Goal: Task Accomplishment & Management: Use online tool/utility

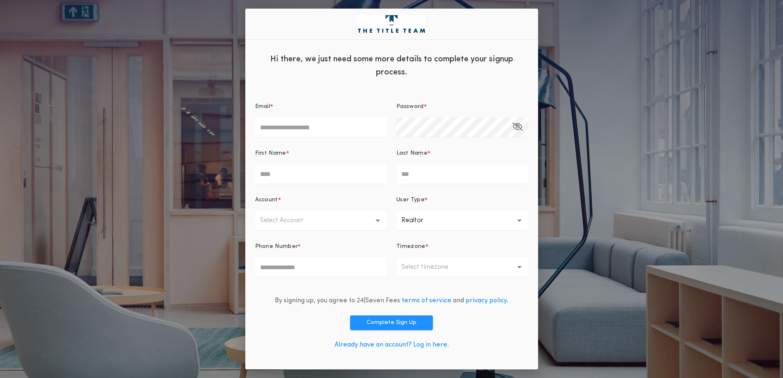
drag, startPoint x: 301, startPoint y: 124, endPoint x: 300, endPoint y: 128, distance: 4.2
click at [300, 127] on input "Email *" at bounding box center [321, 128] width 132 height 20
type input "**********"
type input "****"
type input "********"
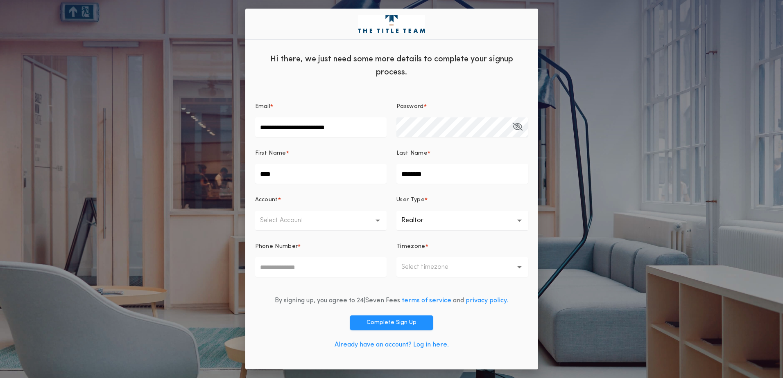
click at [519, 127] on icon "button" at bounding box center [517, 127] width 10 height 0
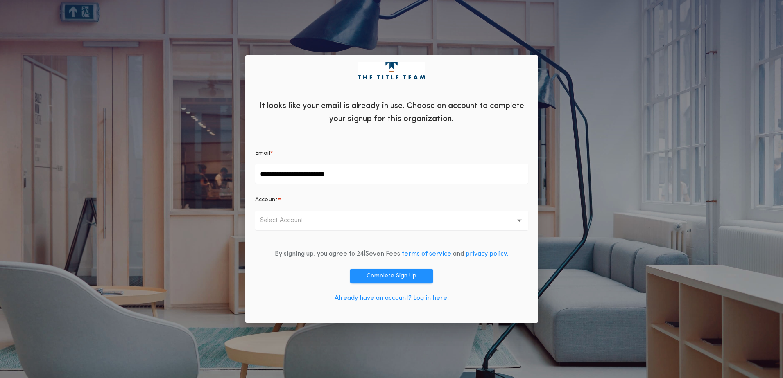
drag, startPoint x: 391, startPoint y: 273, endPoint x: 395, endPoint y: 273, distance: 4.5
click at [395, 273] on button "Complete Sign Up" at bounding box center [391, 276] width 83 height 15
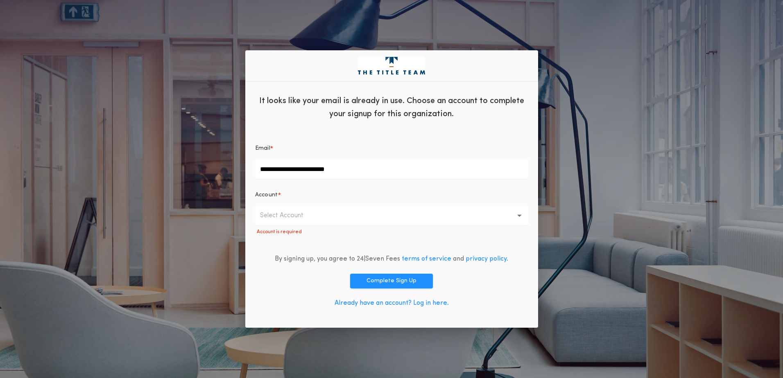
click at [521, 214] on icon "button" at bounding box center [519, 216] width 5 height 20
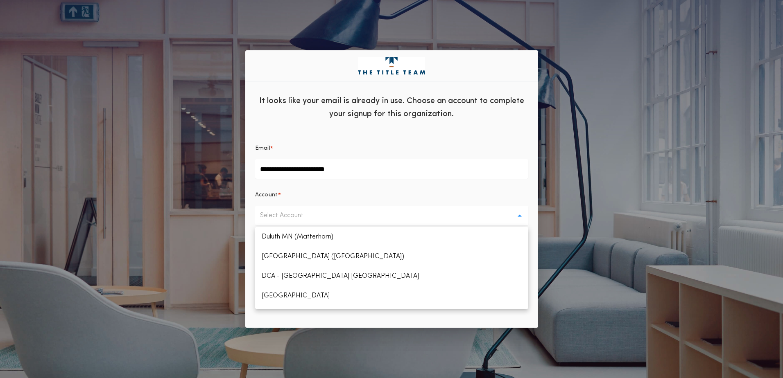
click at [592, 92] on div "**********" at bounding box center [391, 189] width 783 height 378
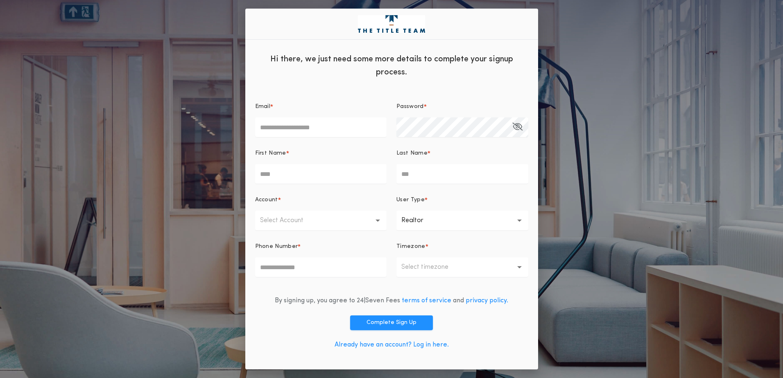
click at [289, 133] on input "Email *" at bounding box center [321, 128] width 132 height 20
type input "**********"
type input "****"
type input "********"
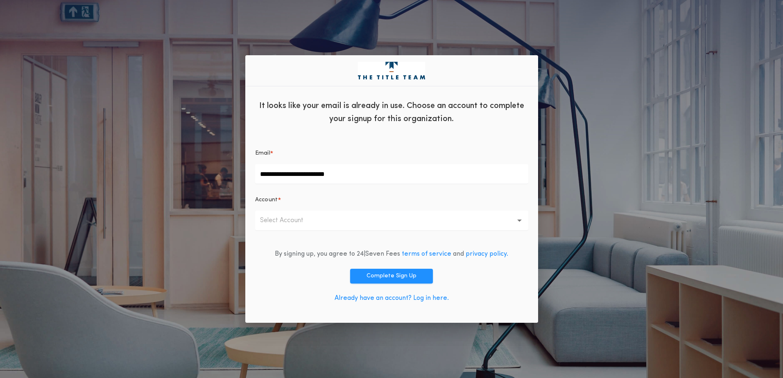
click at [519, 219] on icon "button" at bounding box center [519, 221] width 5 height 20
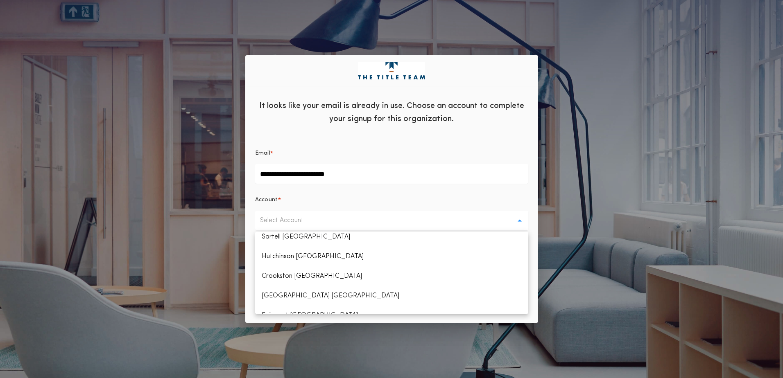
scroll to position [293, 0]
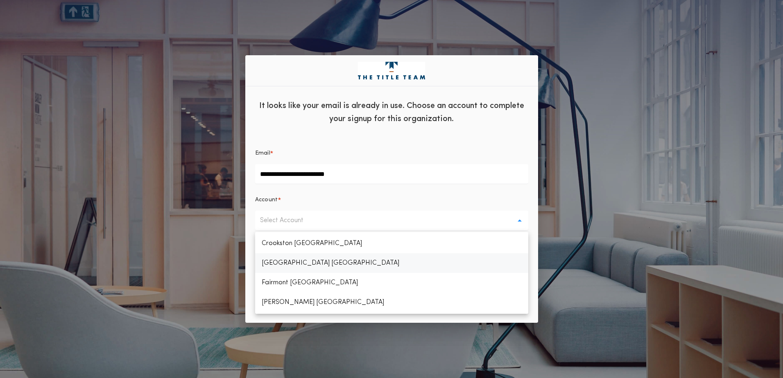
click at [287, 266] on p "[GEOGRAPHIC_DATA] [GEOGRAPHIC_DATA]" at bounding box center [391, 263] width 273 height 20
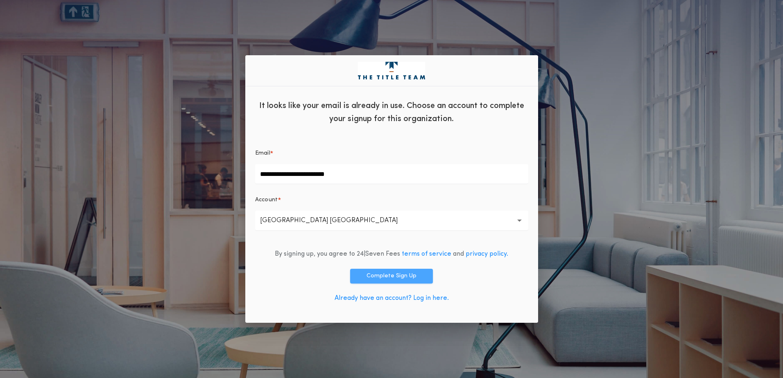
click at [371, 280] on button "Complete Sign Up" at bounding box center [391, 276] width 83 height 15
click at [422, 297] on link "Already have an account? Log in here." at bounding box center [391, 298] width 114 height 7
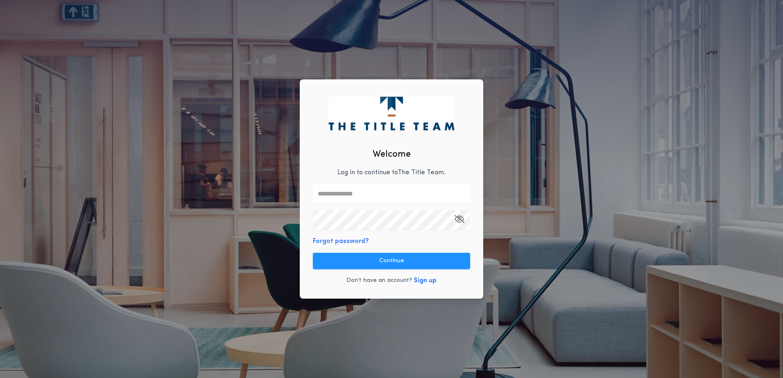
click at [354, 196] on input "text" at bounding box center [391, 194] width 157 height 20
type input "**********"
click at [459, 219] on icon "button" at bounding box center [459, 219] width 10 height 0
click at [459, 219] on icon "button" at bounding box center [459, 219] width 9 height 0
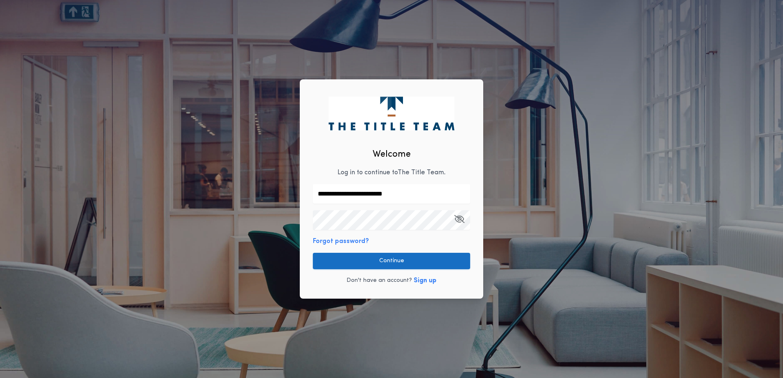
click at [393, 267] on button "Continue" at bounding box center [391, 261] width 157 height 16
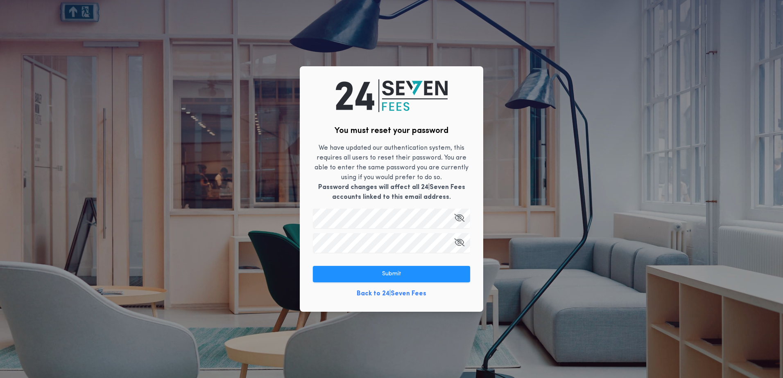
click at [459, 218] on icon "button" at bounding box center [459, 218] width 10 height 0
click at [458, 218] on icon "button" at bounding box center [459, 218] width 9 height 0
click at [460, 243] on icon "button" at bounding box center [459, 242] width 10 height 0
click at [460, 243] on icon "button" at bounding box center [459, 242] width 9 height 0
click at [414, 279] on button "Submit" at bounding box center [391, 274] width 157 height 16
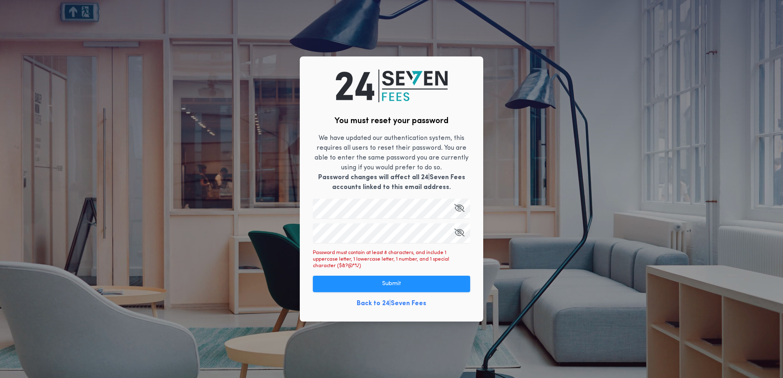
click at [457, 208] on icon "button" at bounding box center [459, 208] width 10 height 0
click at [459, 233] on icon "button" at bounding box center [459, 233] width 10 height 0
click at [416, 284] on button "Submit" at bounding box center [391, 284] width 157 height 16
click at [350, 279] on button "Submit" at bounding box center [391, 284] width 157 height 16
click at [460, 208] on icon "button" at bounding box center [459, 208] width 9 height 0
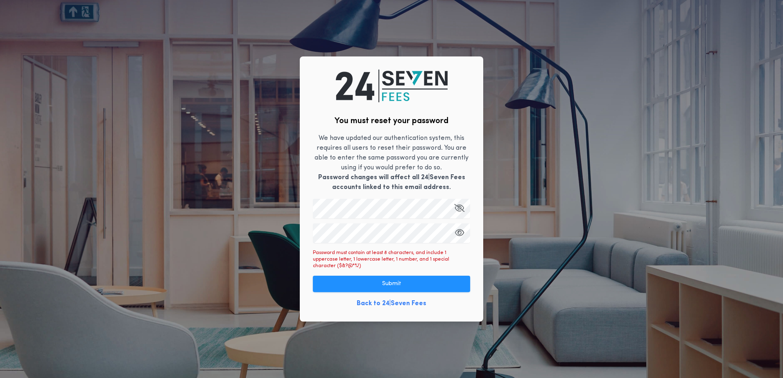
click at [459, 233] on icon "button" at bounding box center [459, 233] width 9 height 0
click at [355, 287] on button "Submit" at bounding box center [391, 284] width 157 height 16
click at [459, 208] on icon "button" at bounding box center [459, 208] width 10 height 0
click at [459, 208] on icon "button" at bounding box center [459, 208] width 9 height 0
click at [312, 237] on div "You must reset your password We have updated our authentication system, this re…" at bounding box center [391, 188] width 183 height 265
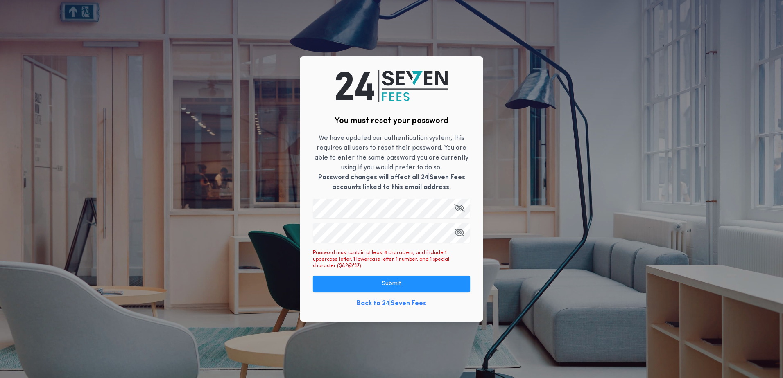
click at [460, 233] on icon "button" at bounding box center [459, 233] width 10 height 0
click at [460, 233] on icon "button" at bounding box center [459, 233] width 9 height 0
click at [415, 285] on button "Submit" at bounding box center [391, 284] width 157 height 16
click at [380, 301] on link "Back to 24|Seven Fees" at bounding box center [392, 304] width 70 height 10
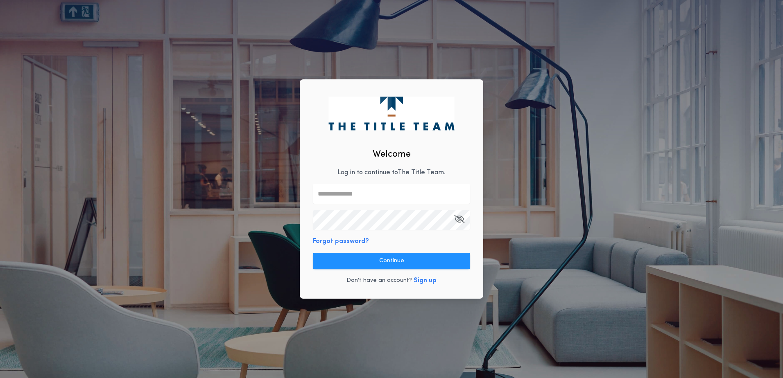
click at [341, 197] on input "text" at bounding box center [391, 194] width 157 height 20
type input "**********"
click at [458, 219] on icon "button" at bounding box center [459, 219] width 10 height 0
click at [458, 219] on icon "button" at bounding box center [459, 219] width 9 height 0
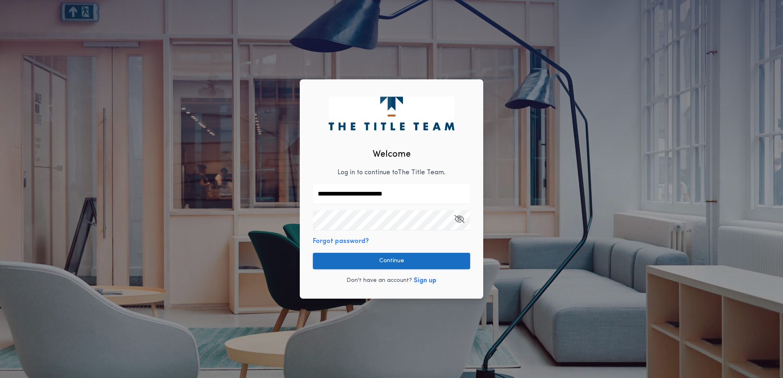
click at [421, 260] on button "Continue" at bounding box center [391, 261] width 157 height 16
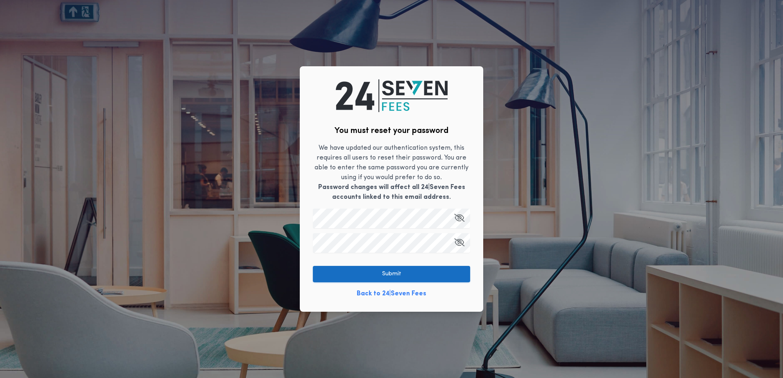
click at [420, 278] on button "Submit" at bounding box center [391, 274] width 157 height 16
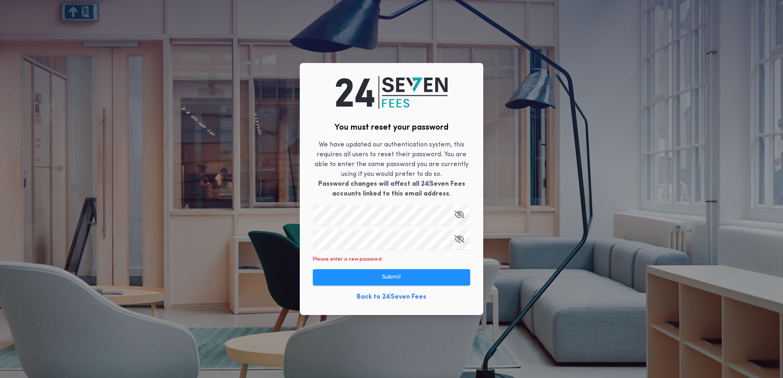
click at [459, 215] on icon "button" at bounding box center [459, 215] width 10 height 0
click at [459, 215] on icon "button" at bounding box center [459, 215] width 9 height 0
click at [434, 250] on div "You must reset your password We have updated our authentication system, this re…" at bounding box center [391, 189] width 183 height 252
click at [304, 264] on div "You must reset your password We have updated our authentication system, this re…" at bounding box center [391, 189] width 183 height 252
click at [306, 217] on div "You must reset your password We have updated our authentication system, this re…" at bounding box center [391, 189] width 183 height 252
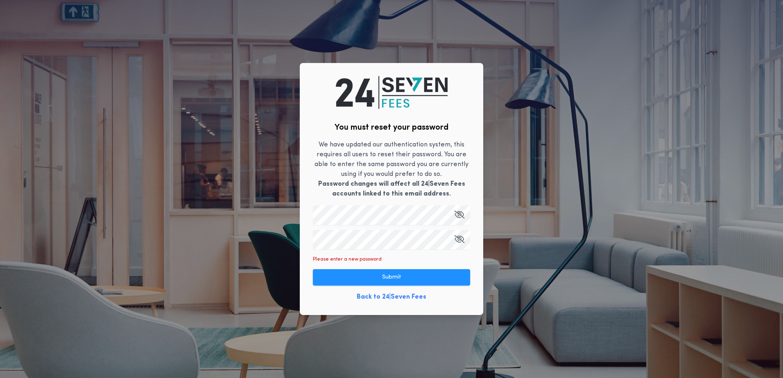
click at [459, 215] on icon "button" at bounding box center [459, 215] width 10 height 0
click at [459, 215] on icon "button" at bounding box center [459, 215] width 9 height 0
click at [457, 240] on icon "button" at bounding box center [459, 239] width 10 height 0
click at [456, 240] on icon "button" at bounding box center [459, 239] width 9 height 0
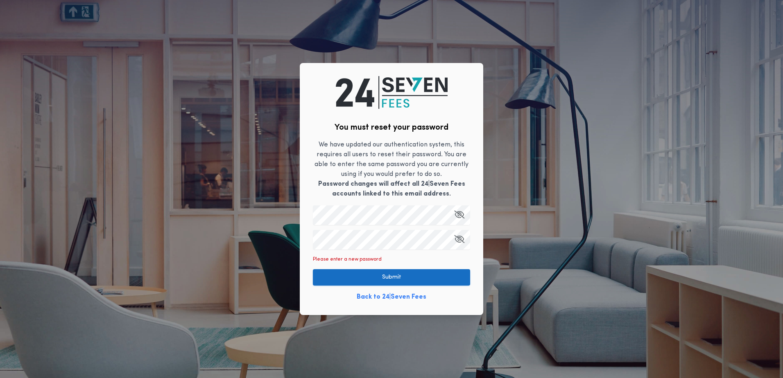
click at [393, 282] on button "Submit" at bounding box center [391, 277] width 157 height 16
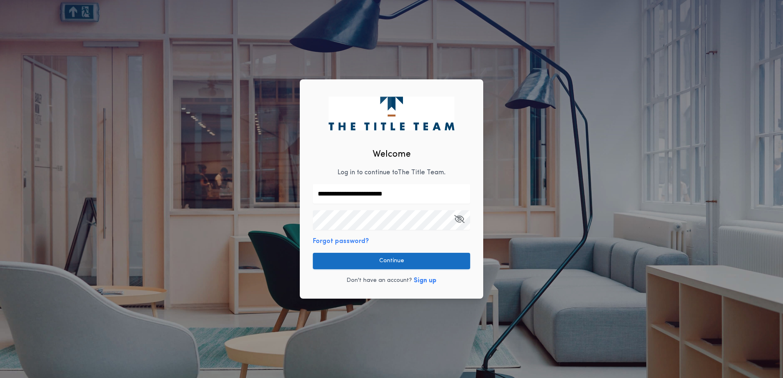
click at [419, 260] on button "Continue" at bounding box center [391, 261] width 157 height 16
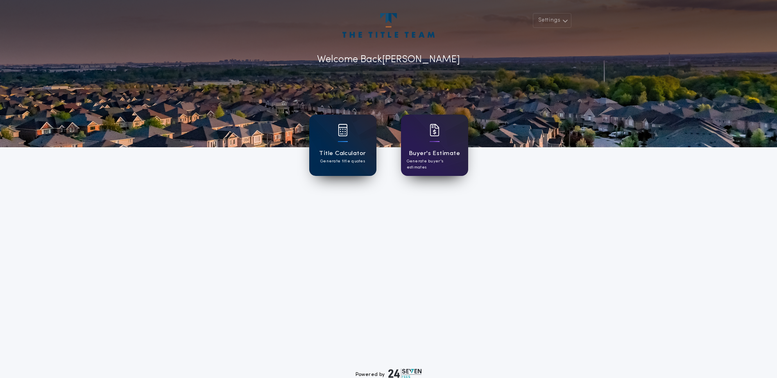
click at [349, 156] on h1 "Title Calculator" at bounding box center [342, 153] width 47 height 9
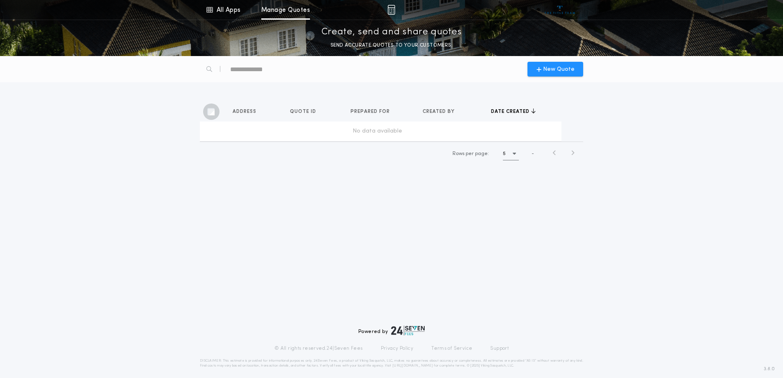
click at [214, 116] on div "button" at bounding box center [211, 112] width 16 height 16
click at [235, 112] on span "Address" at bounding box center [245, 111] width 25 height 7
click at [218, 131] on div "No data available" at bounding box center [377, 131] width 348 height 8
click at [272, 134] on div "No data available" at bounding box center [377, 131] width 348 height 8
click at [565, 68] on span "New Quote" at bounding box center [559, 69] width 32 height 9
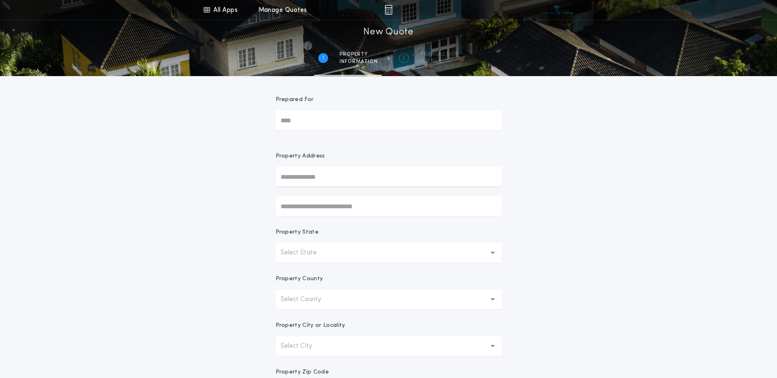
click at [311, 122] on input "Prepared For" at bounding box center [389, 121] width 226 height 20
type input "**********"
click at [314, 179] on input "text" at bounding box center [389, 177] width 226 height 20
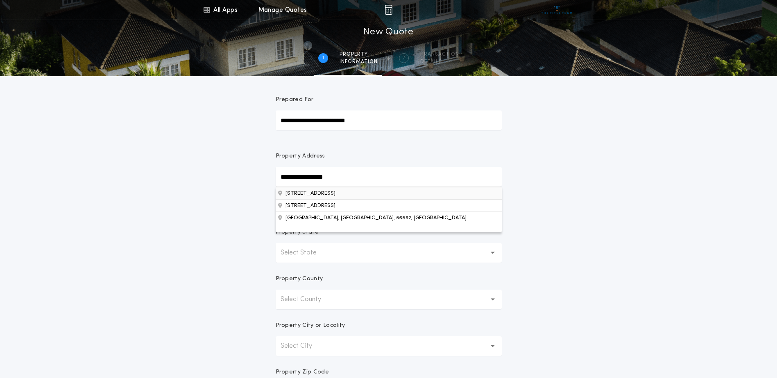
type input "**********"
click at [380, 195] on button "38312 430th St SE, Fosston, MN, 56542, USA" at bounding box center [389, 193] width 226 height 12
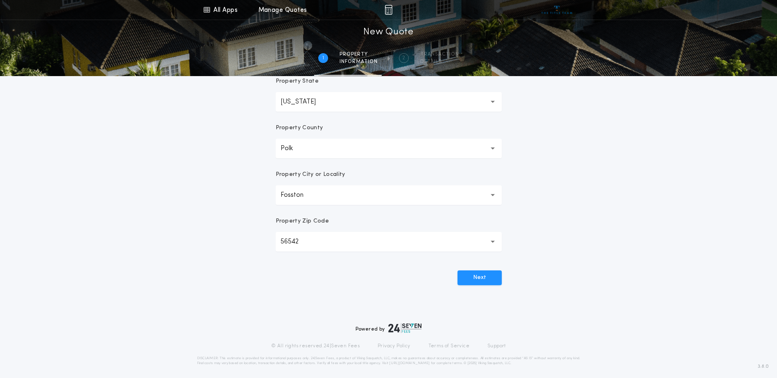
scroll to position [155, 0]
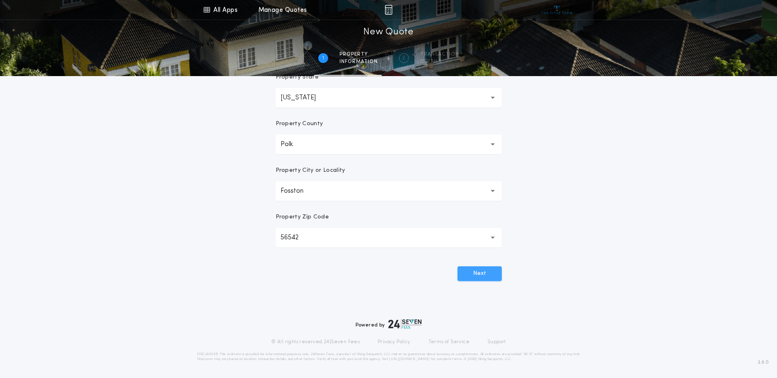
click at [490, 274] on button "Next" at bounding box center [479, 274] width 44 height 15
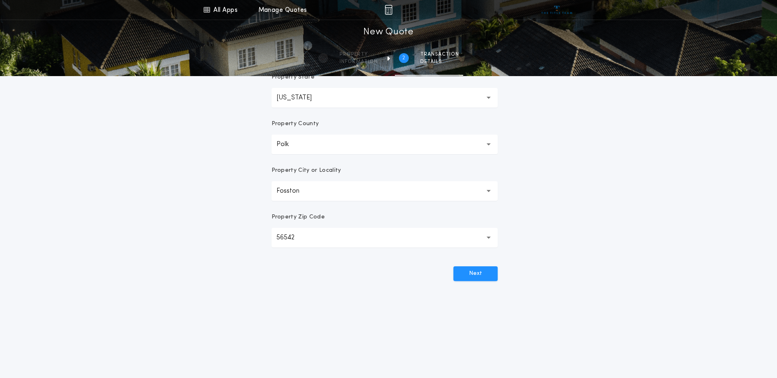
scroll to position [0, 0]
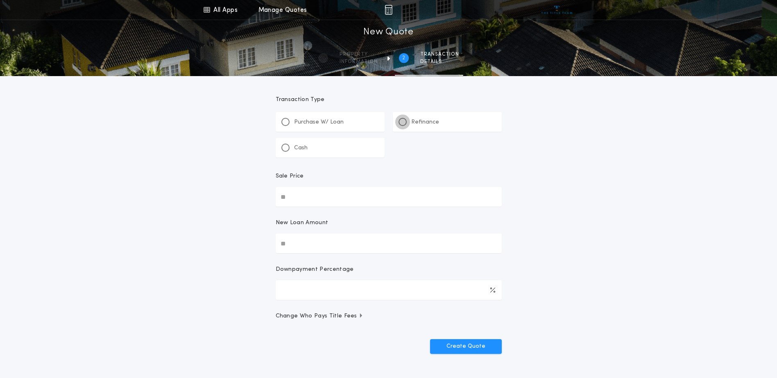
click at [405, 122] on div at bounding box center [402, 122] width 8 height 8
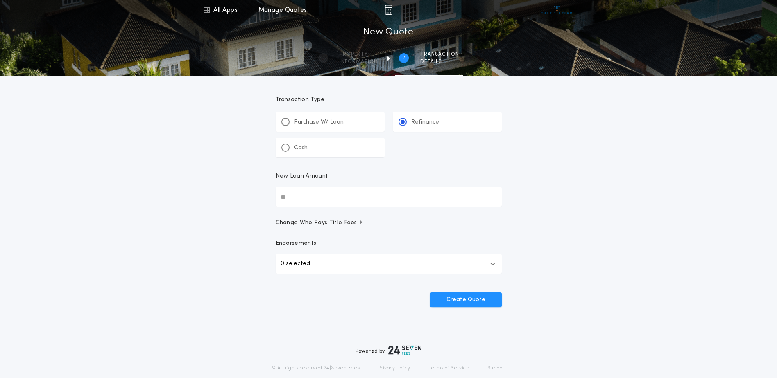
click at [288, 200] on input "New Loan Amount" at bounding box center [389, 197] width 226 height 20
type input "********"
click at [478, 222] on button "Change Who Pays Title Fees" at bounding box center [389, 223] width 226 height 8
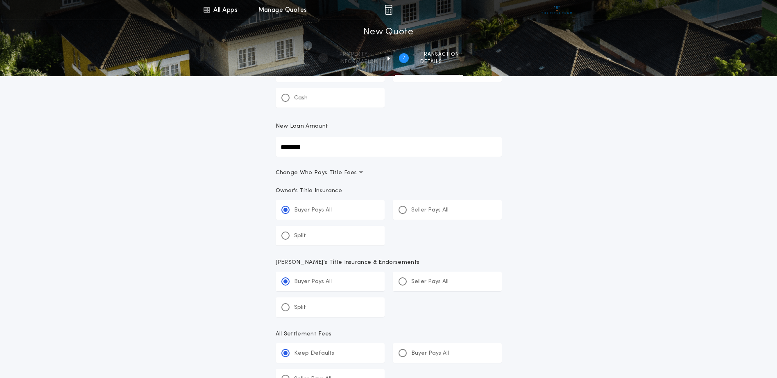
scroll to position [41, 0]
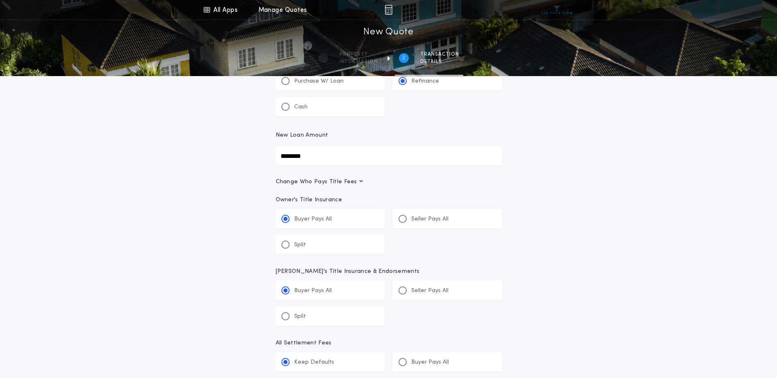
click at [359, 183] on icon "button" at bounding box center [361, 182] width 5 height 2
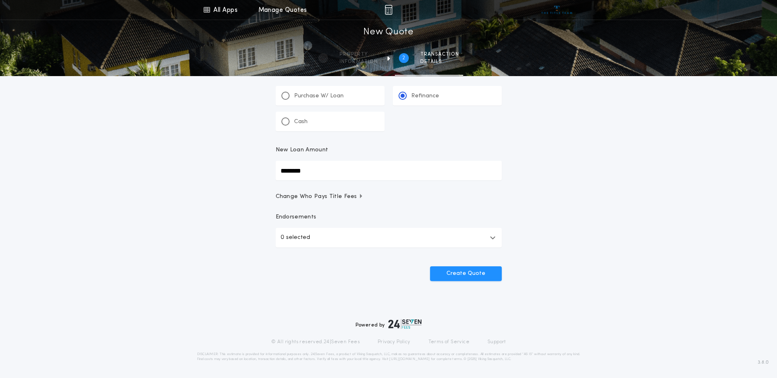
click at [360, 196] on icon "button" at bounding box center [361, 196] width 2 height 5
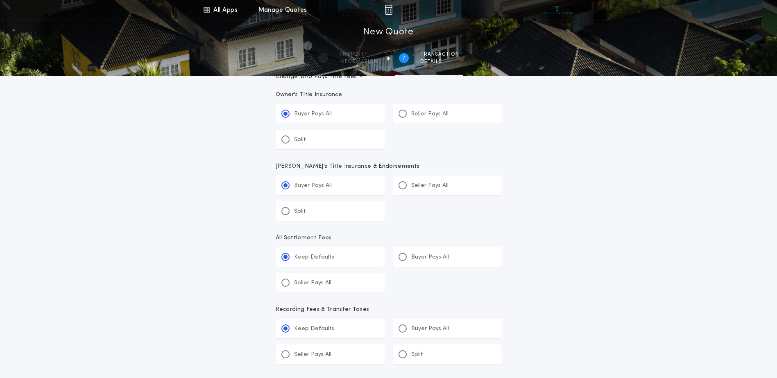
scroll to position [123, 0]
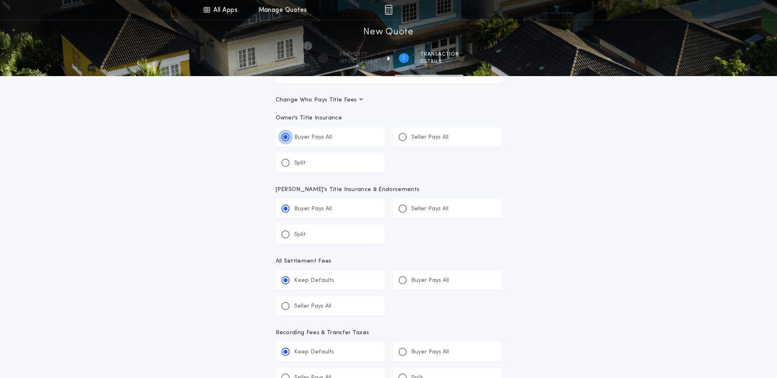
click at [285, 138] on div at bounding box center [285, 137] width 4 height 4
click at [0, 0] on input "*****" at bounding box center [0, 0] width 0 height 0
click at [287, 139] on div at bounding box center [285, 137] width 8 height 8
click at [0, 0] on input "*****" at bounding box center [0, 0] width 0 height 0
click at [359, 100] on icon "button" at bounding box center [361, 100] width 5 height 2
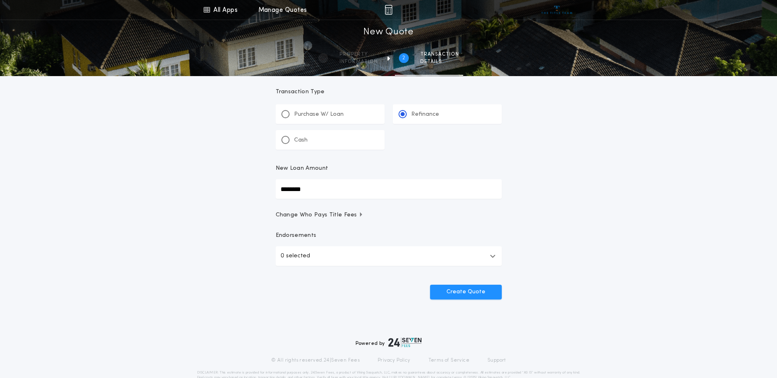
scroll to position [0, 0]
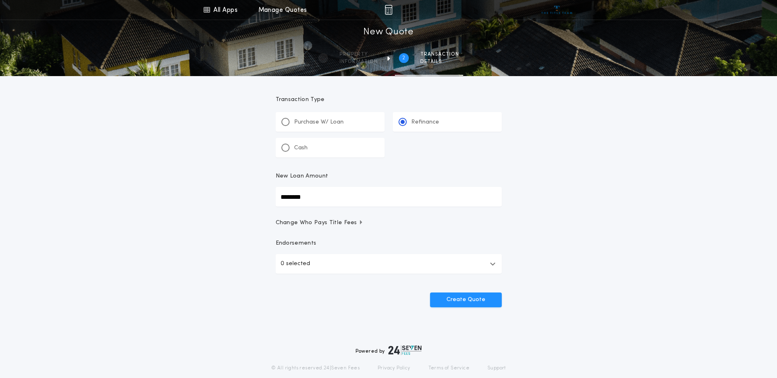
click at [494, 262] on icon "button" at bounding box center [493, 264] width 6 height 7
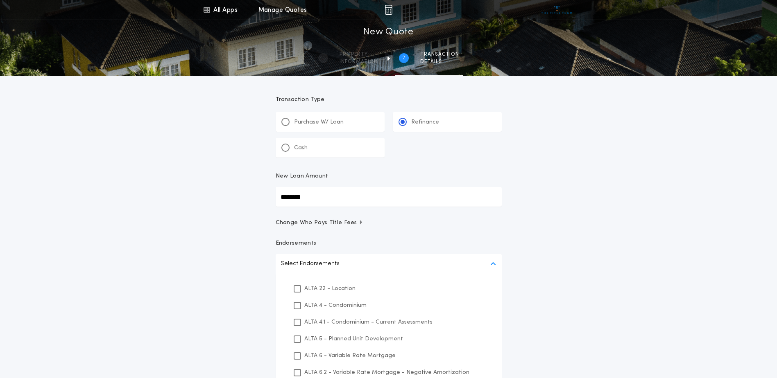
click at [352, 222] on span "Change Who Pays Title Fees" at bounding box center [320, 223] width 88 height 8
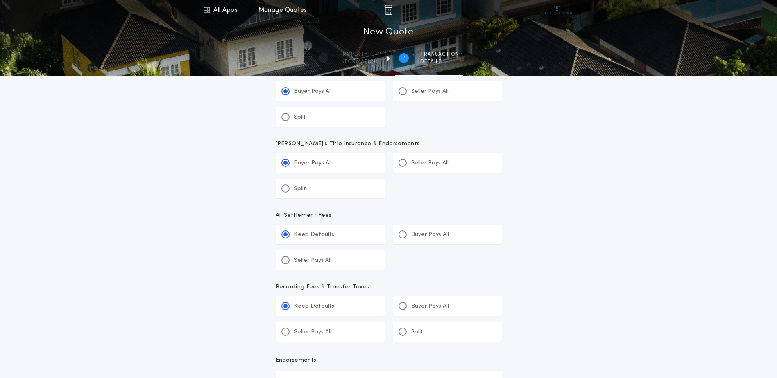
scroll to position [148, 0]
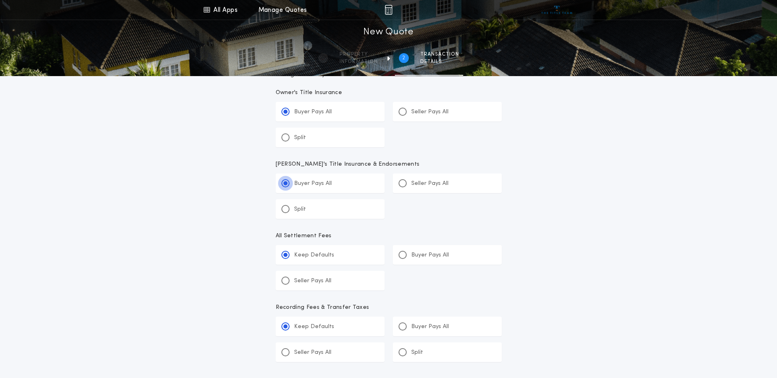
click at [284, 182] on div at bounding box center [285, 183] width 4 height 4
click at [0, 0] on input "*****" at bounding box center [0, 0] width 0 height 0
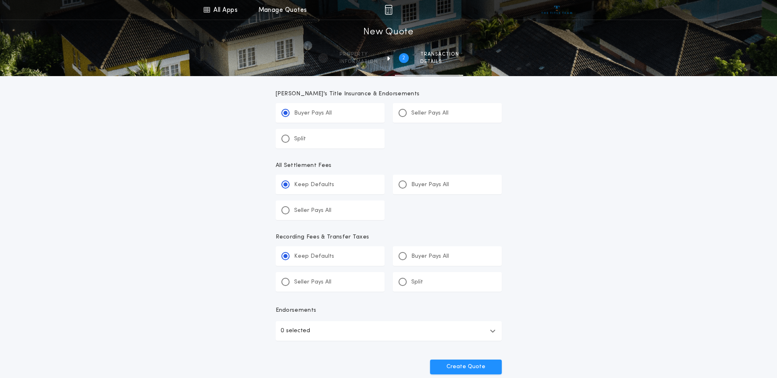
scroll to position [230, 0]
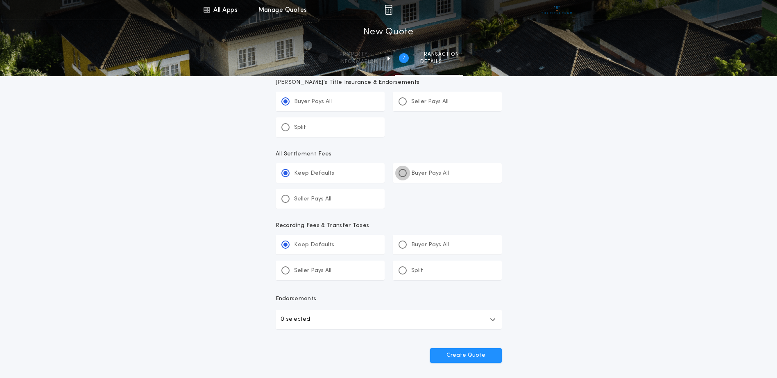
click at [402, 176] on div at bounding box center [402, 173] width 8 height 8
click at [0, 0] on input "*******" at bounding box center [0, 0] width 0 height 0
drag, startPoint x: 402, startPoint y: 246, endPoint x: 409, endPoint y: 247, distance: 7.4
click at [407, 248] on div "Buyer Pays All" at bounding box center [423, 245] width 50 height 9
click at [0, 0] on input "*******" at bounding box center [0, 0] width 0 height 0
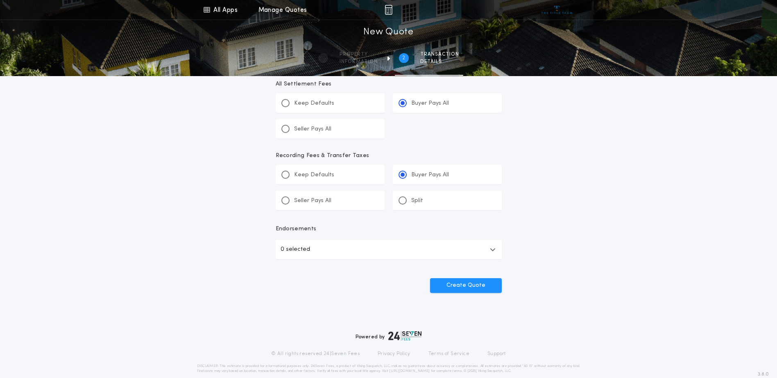
scroll to position [312, 0]
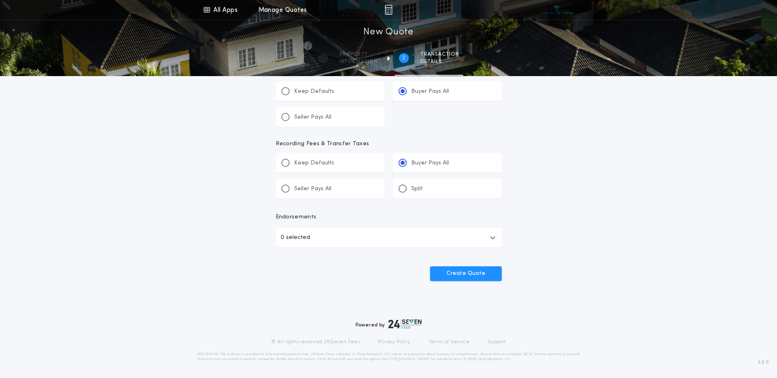
click at [491, 240] on icon "button" at bounding box center [493, 238] width 6 height 7
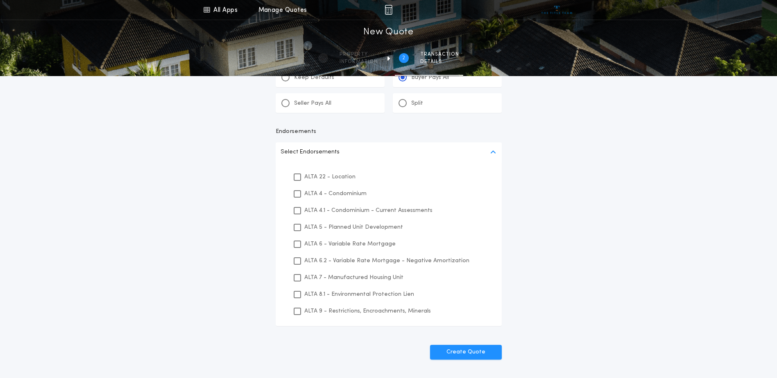
scroll to position [394, 0]
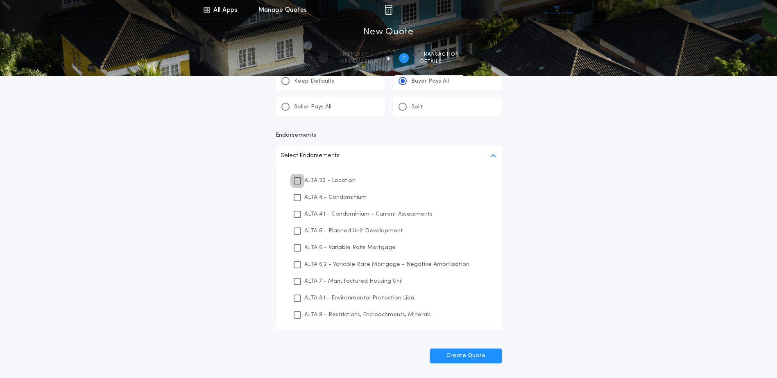
click at [295, 179] on icon at bounding box center [297, 181] width 5 height 6
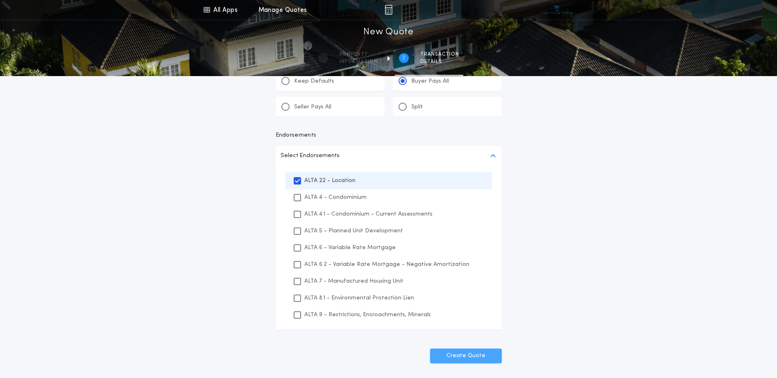
click at [466, 359] on button "Create Quote" at bounding box center [466, 356] width 72 height 15
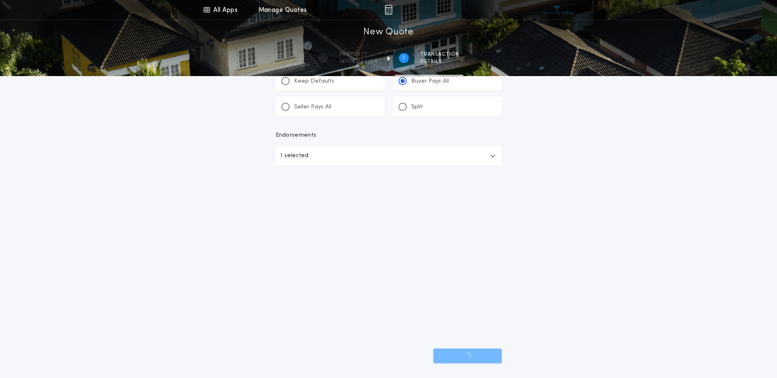
scroll to position [312, 0]
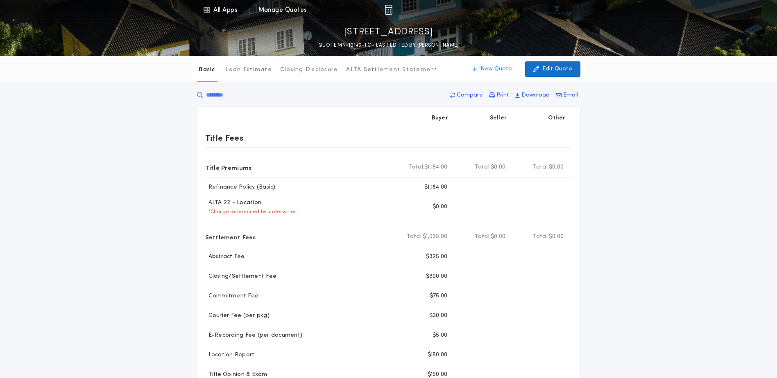
click at [548, 72] on p "Edit Quote" at bounding box center [557, 69] width 30 height 8
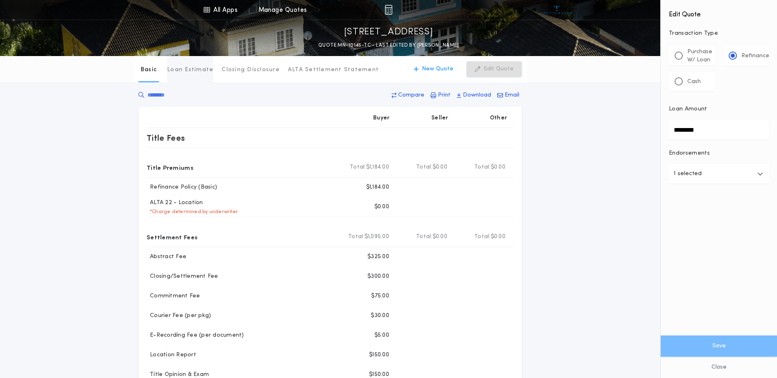
click at [193, 70] on p "Loan Estimate" at bounding box center [190, 70] width 46 height 8
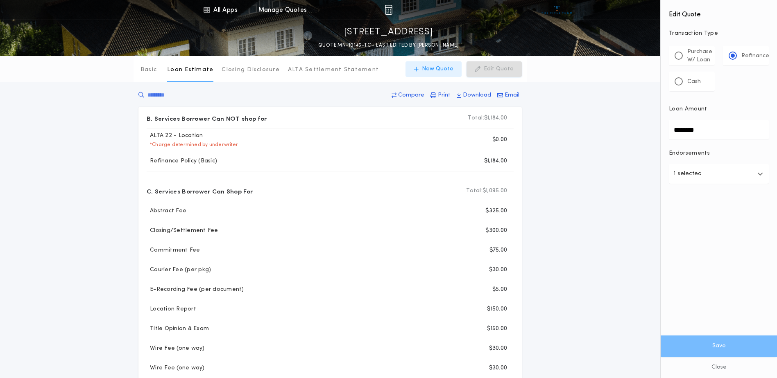
click at [418, 71] on icon "button" at bounding box center [416, 69] width 5 height 6
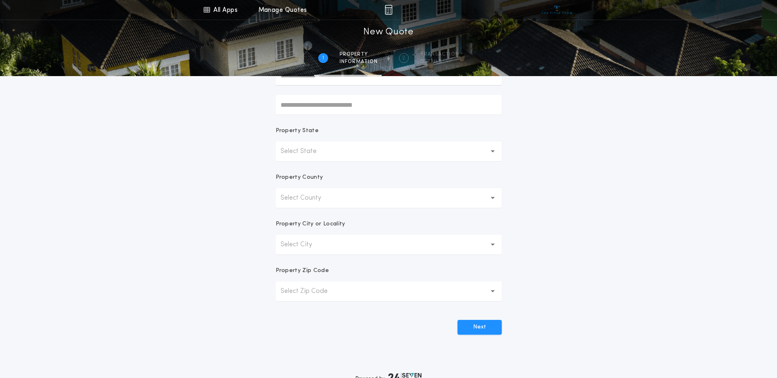
scroll to position [32, 0]
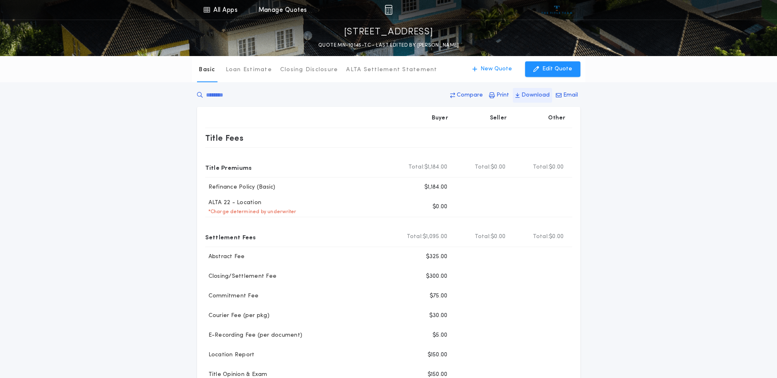
click at [531, 96] on p "Download" at bounding box center [535, 95] width 28 height 8
